Goal: Information Seeking & Learning: Learn about a topic

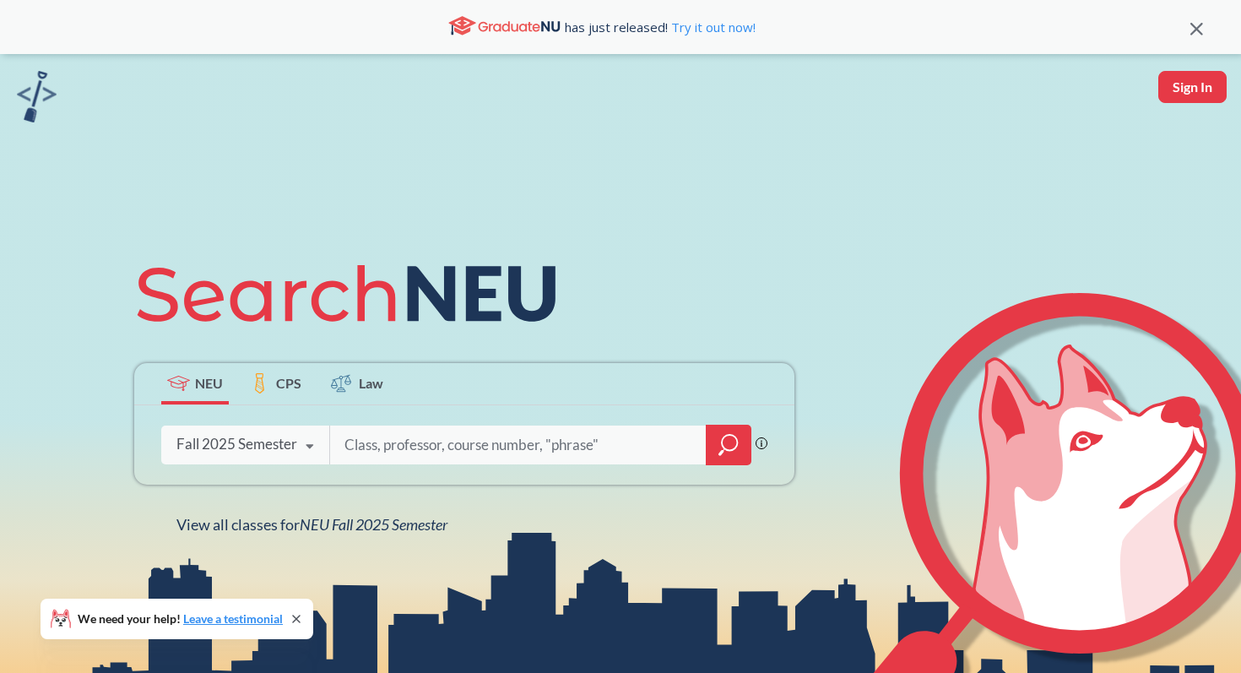
scroll to position [30, 0]
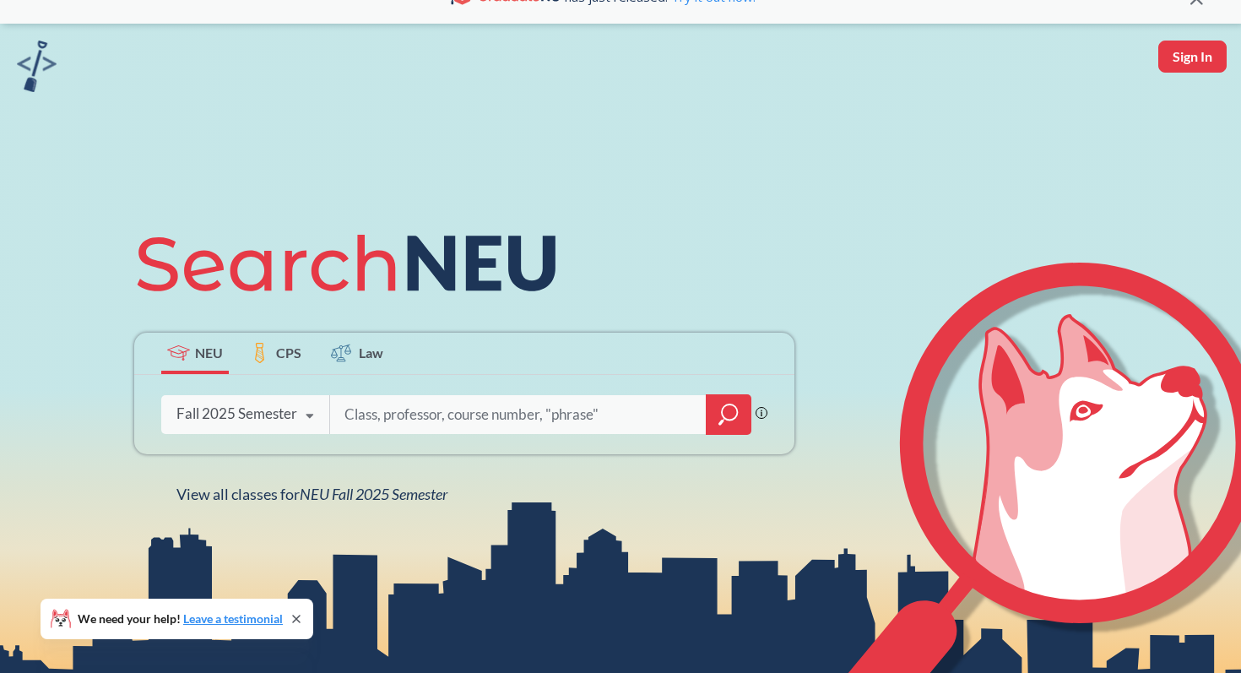
click at [306, 430] on icon at bounding box center [310, 415] width 32 height 47
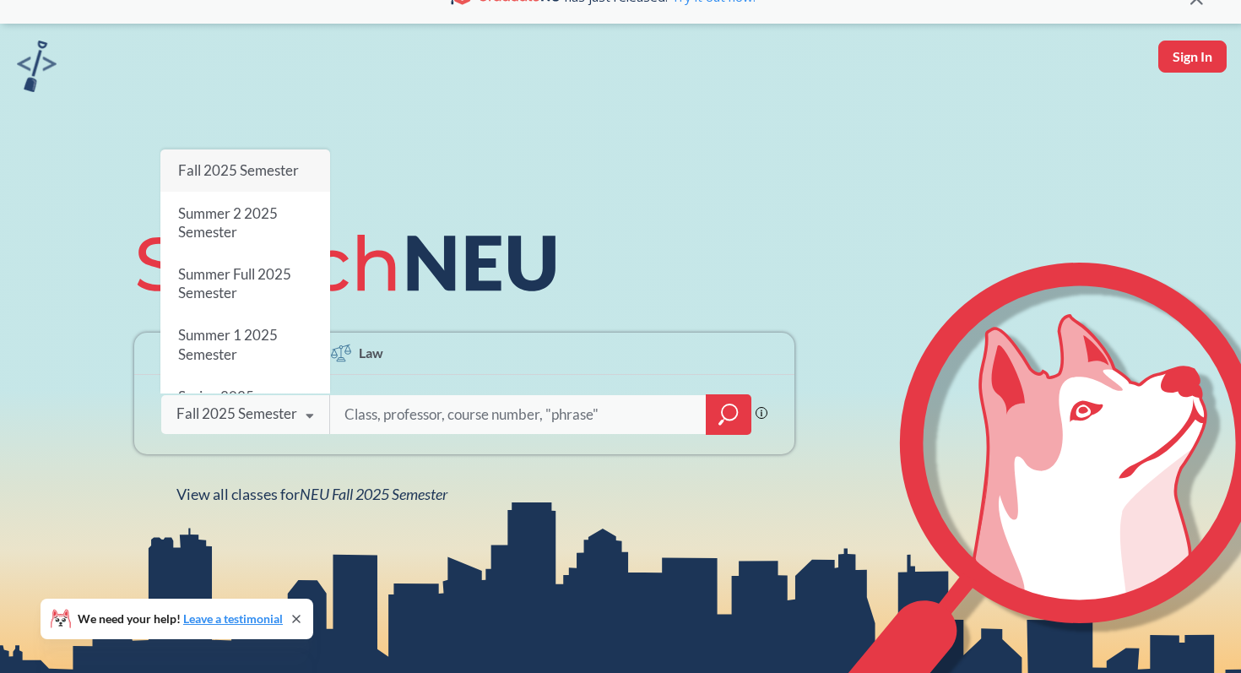
click at [306, 430] on icon at bounding box center [310, 415] width 32 height 47
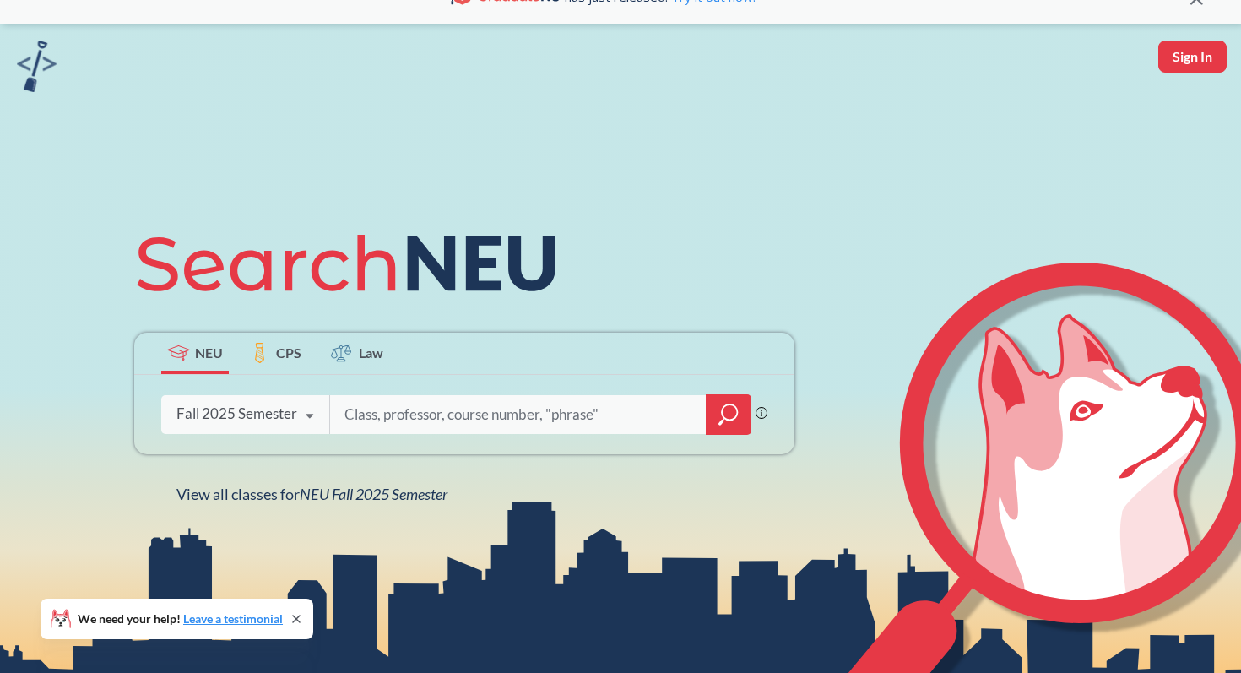
click at [406, 420] on input "search" at bounding box center [518, 414] width 351 height 35
type input "[GEOGRAPHIC_DATA]"
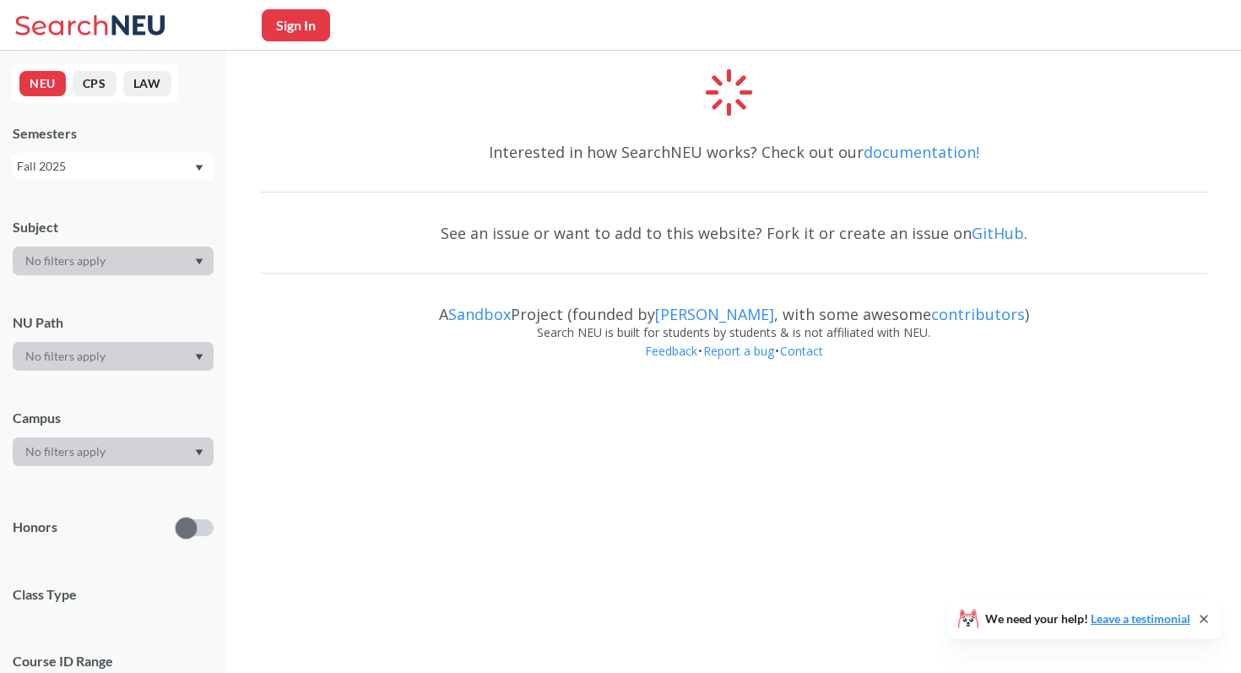
click at [89, 440] on div at bounding box center [113, 451] width 201 height 29
click at [87, 451] on div at bounding box center [113, 451] width 201 height 29
click at [138, 450] on div at bounding box center [113, 451] width 201 height 29
click at [143, 438] on div at bounding box center [113, 451] width 201 height 29
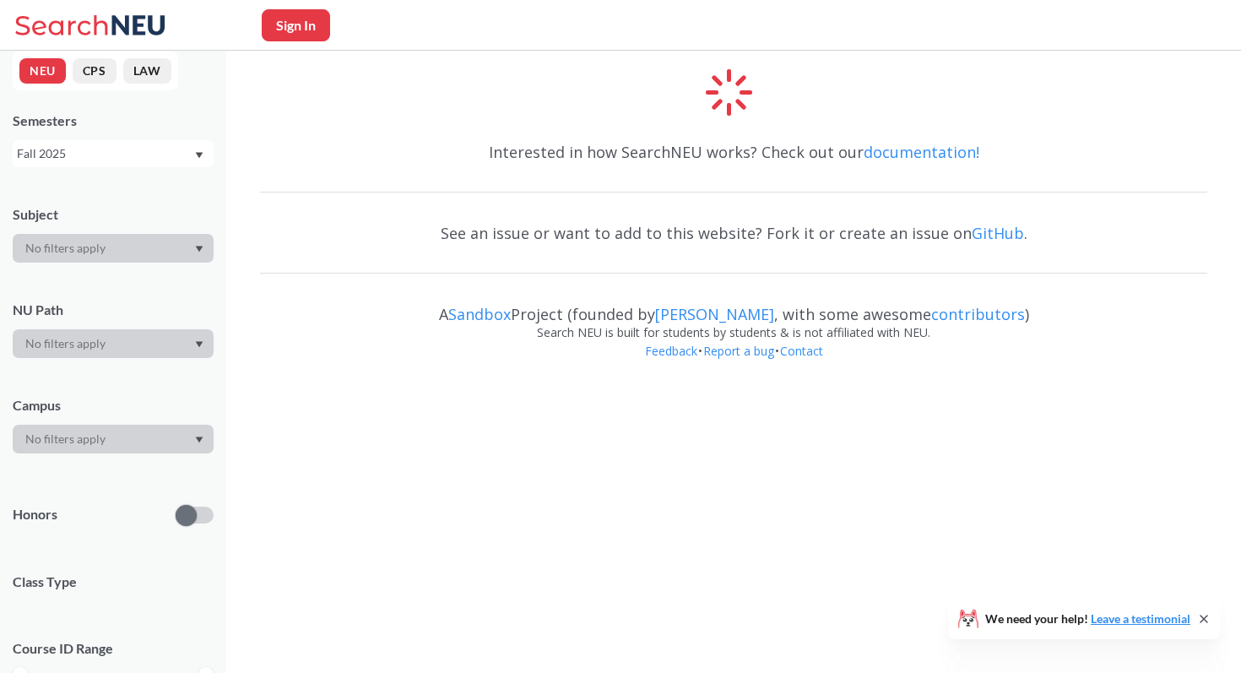
scroll to position [14, 0]
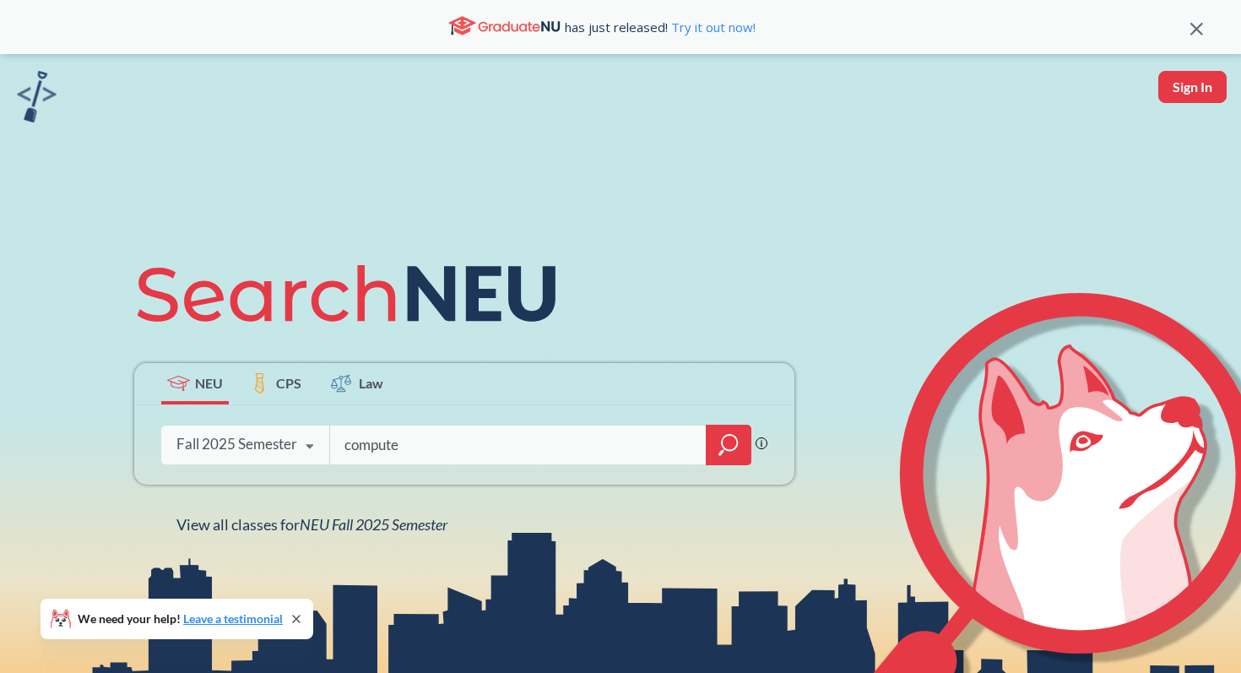
type input "computer"
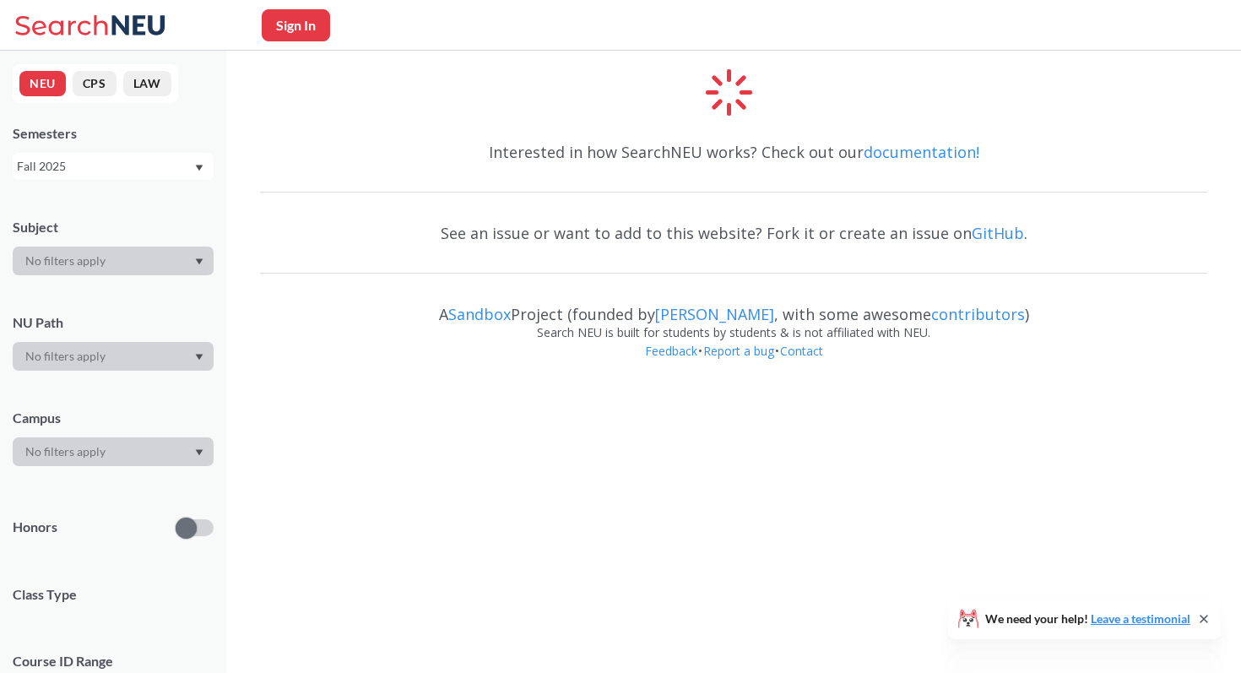
click at [159, 452] on div at bounding box center [113, 451] width 201 height 29
click at [171, 451] on div at bounding box center [113, 451] width 201 height 29
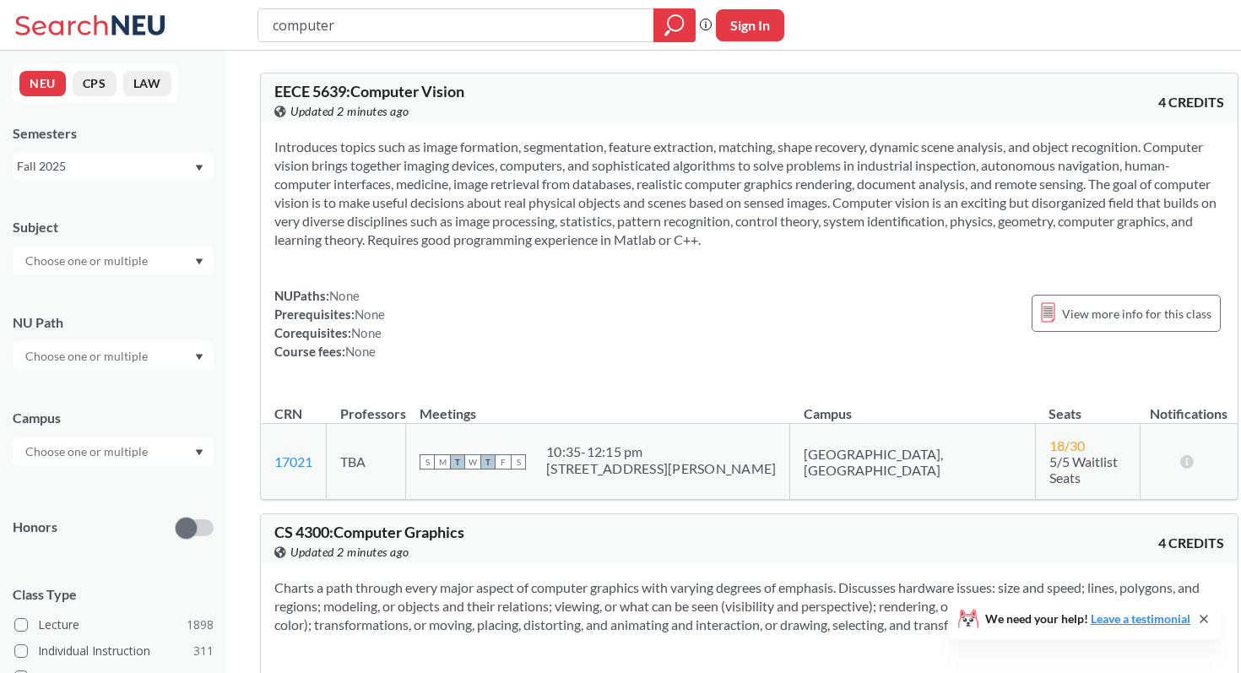
click at [98, 449] on input "text" at bounding box center [88, 451] width 142 height 20
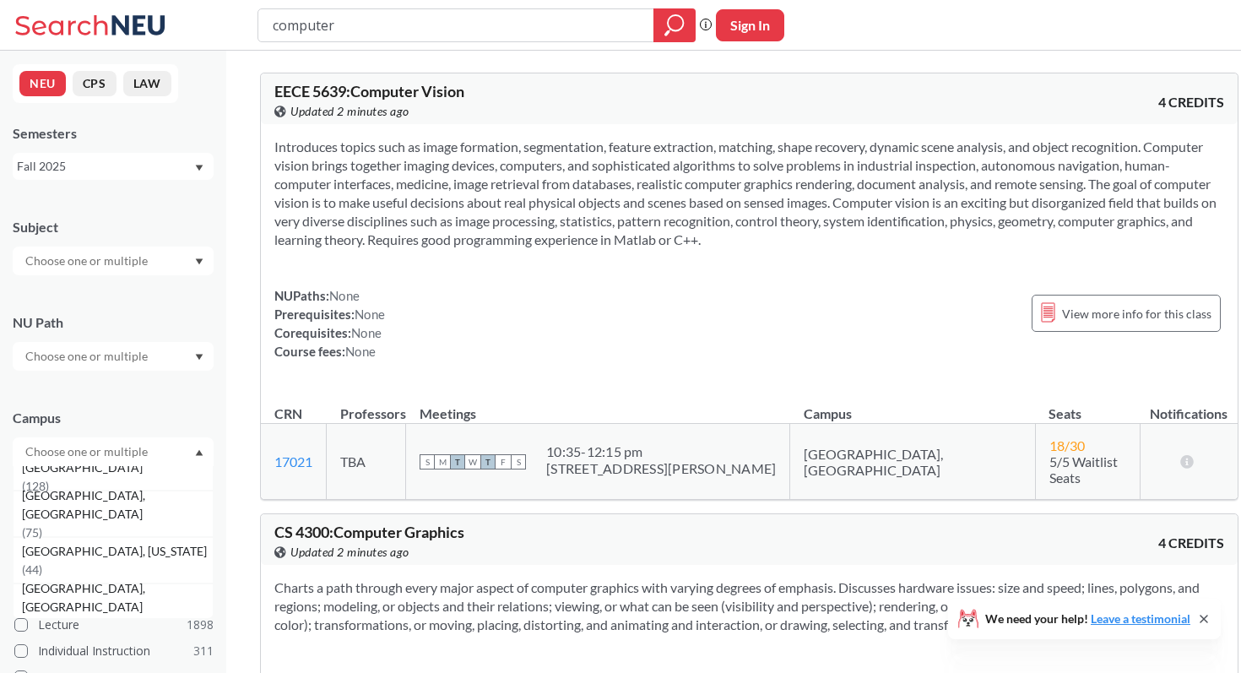
scroll to position [173, 0]
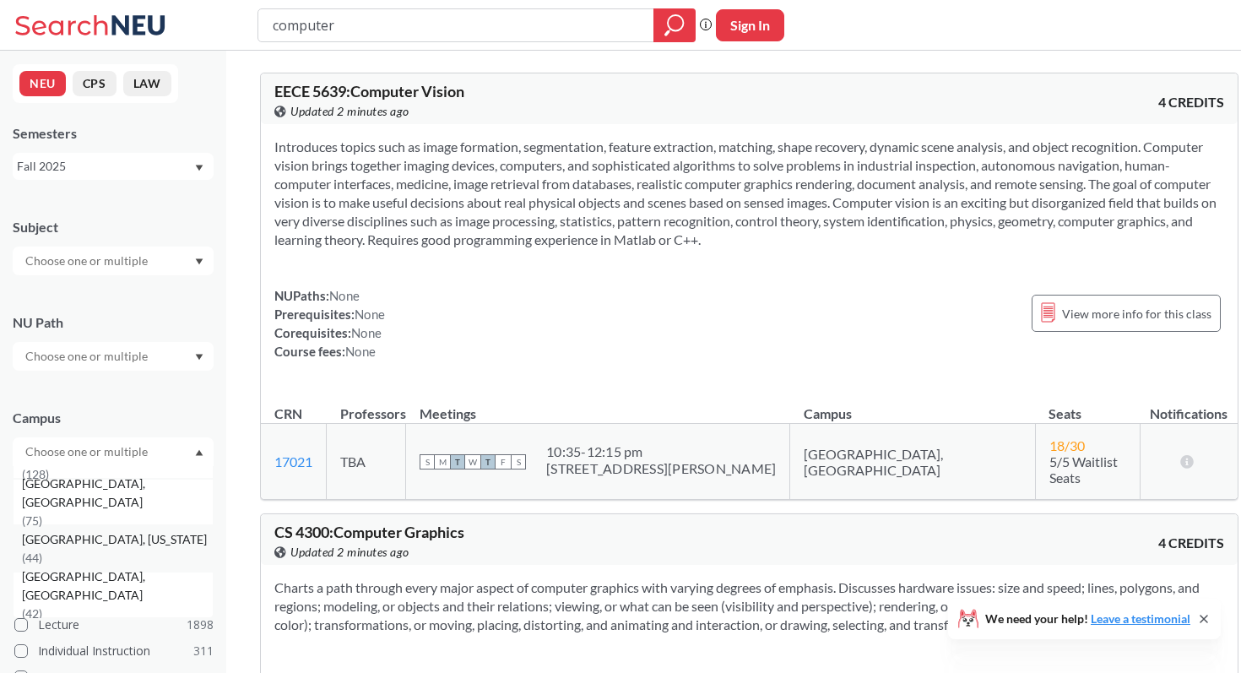
click at [97, 547] on span "[GEOGRAPHIC_DATA], [US_STATE]" at bounding box center [116, 539] width 188 height 19
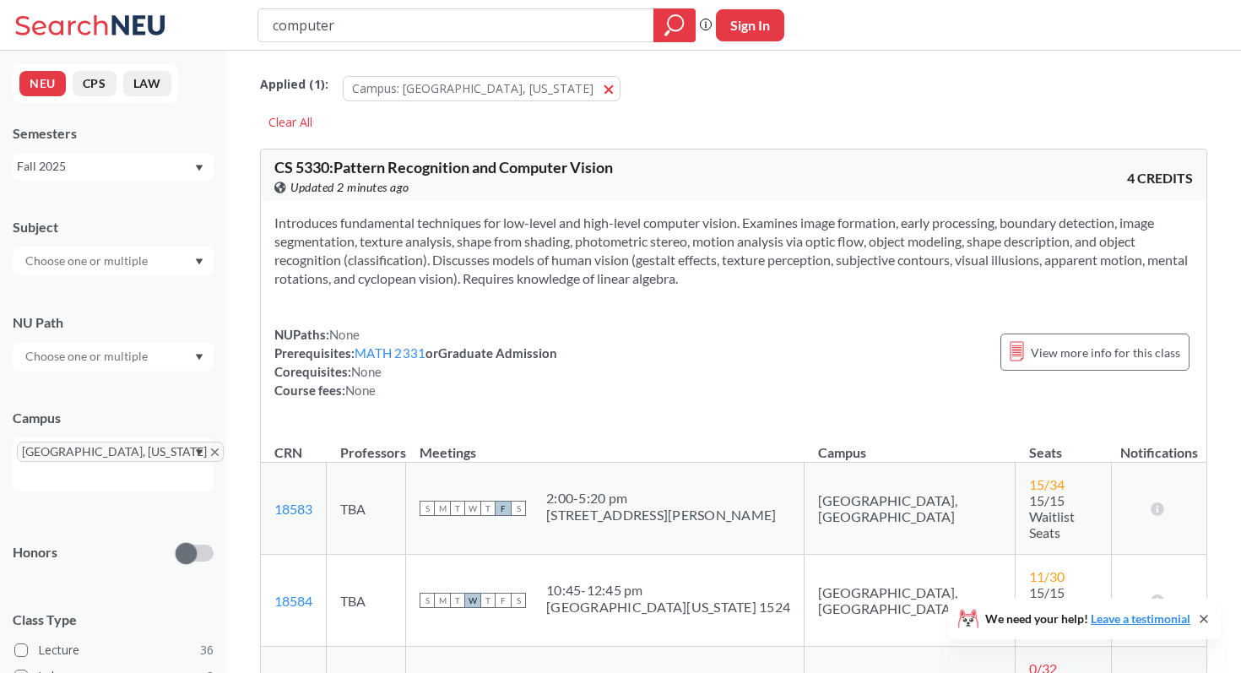
drag, startPoint x: 335, startPoint y: 29, endPoint x: 263, endPoint y: 24, distance: 71.9
click at [263, 24] on div "computer" at bounding box center [476, 25] width 438 height 34
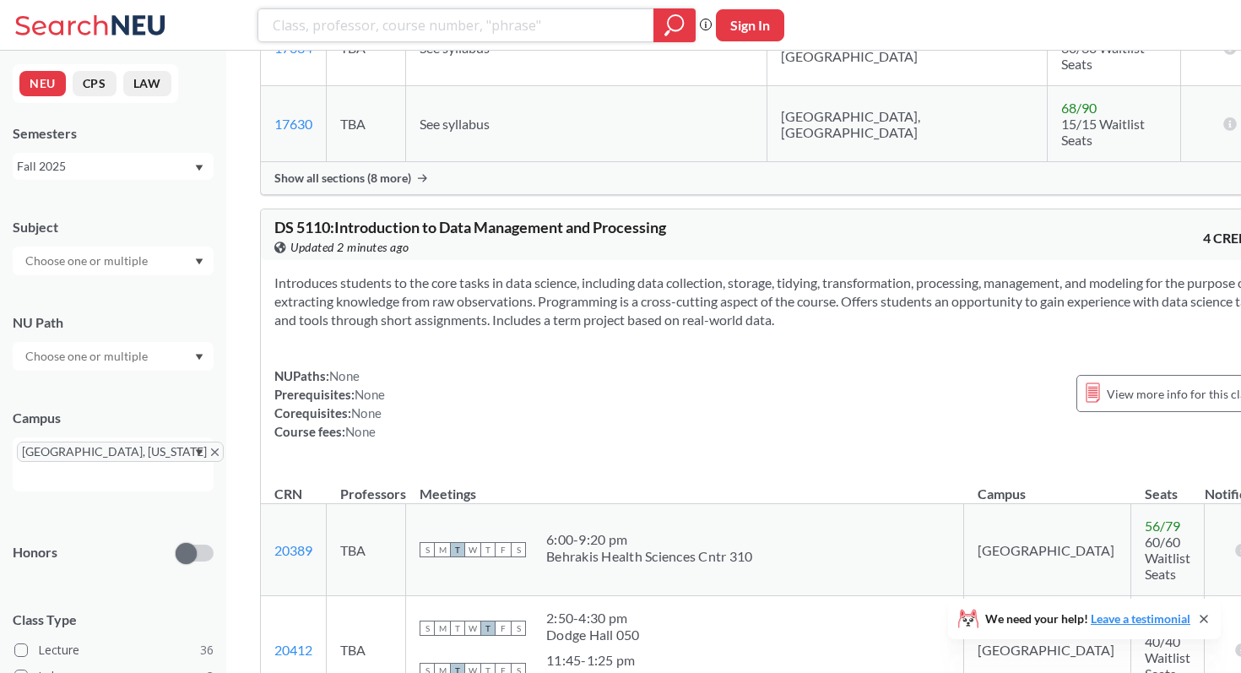
scroll to position [7295, 0]
